Goal: Information Seeking & Learning: Learn about a topic

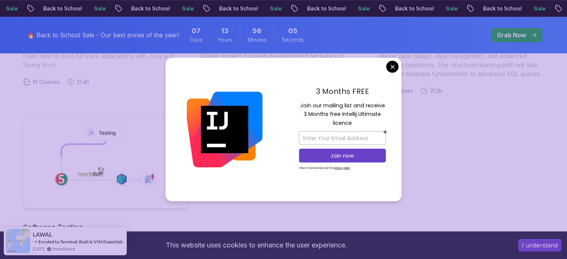
scroll to position [380, 0]
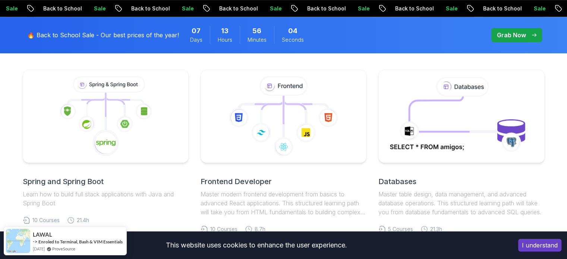
click at [390, 64] on body "Sale Back to School Sale Back to School Sale Back to School Sale Back to School…" at bounding box center [283, 228] width 567 height 1217
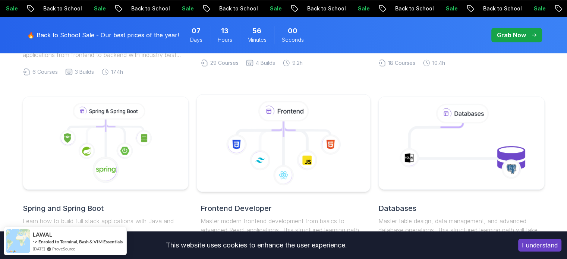
scroll to position [352, 0]
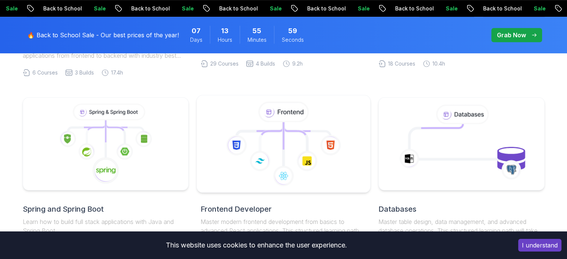
click at [294, 125] on icon at bounding box center [306, 129] width 47 height 14
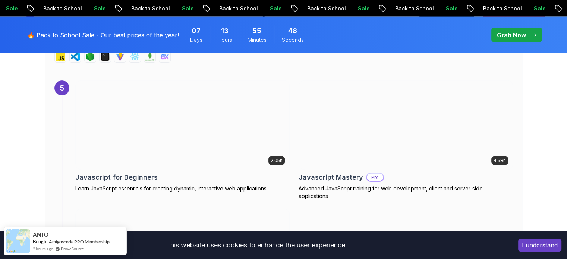
scroll to position [1666, 0]
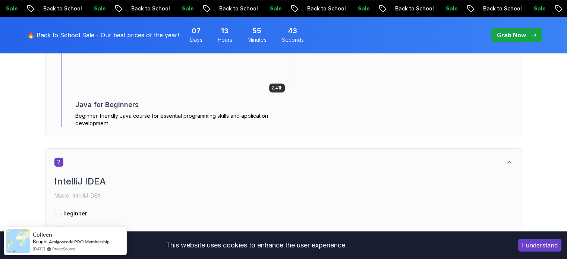
scroll to position [628, 0]
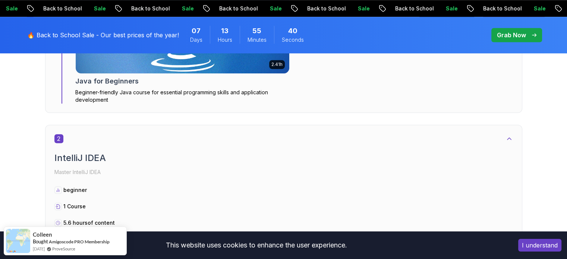
click at [514, 28] on span "pre-order" at bounding box center [516, 35] width 51 height 14
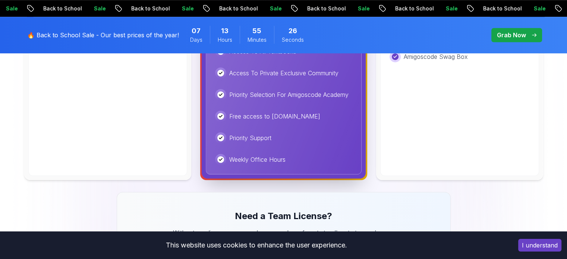
scroll to position [507, 0]
